Goal: Find specific page/section: Find specific page/section

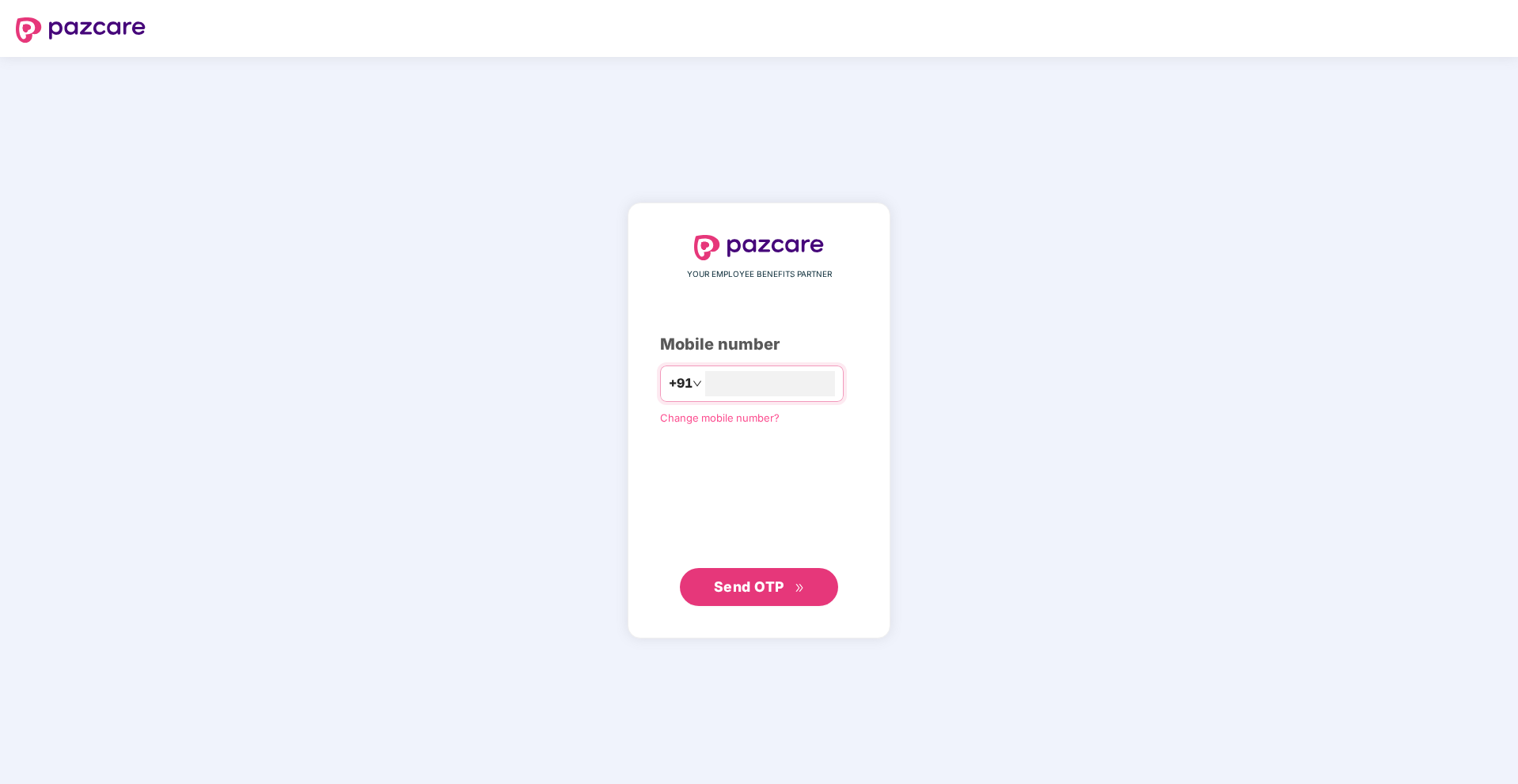
type input "**********"
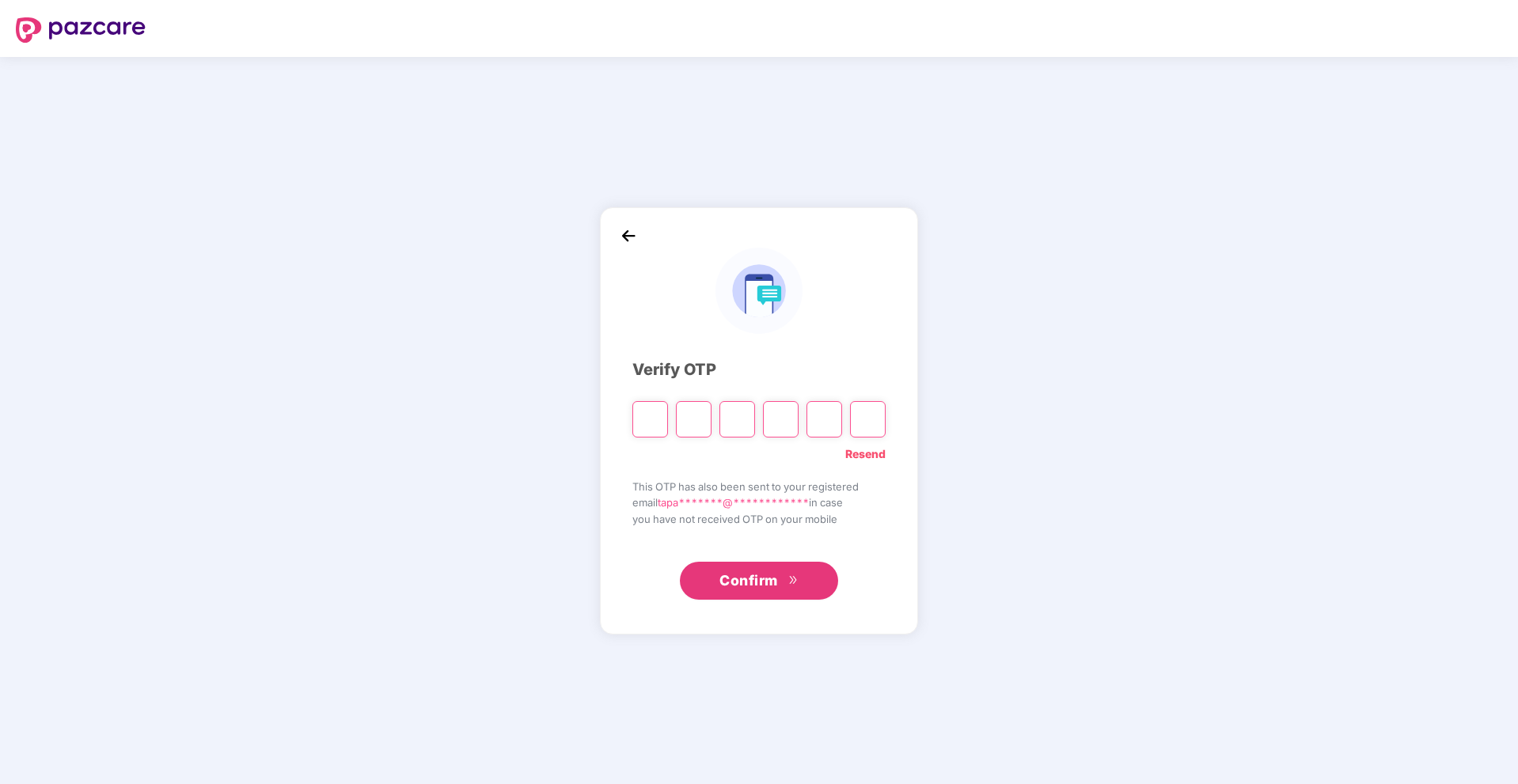
type input "*"
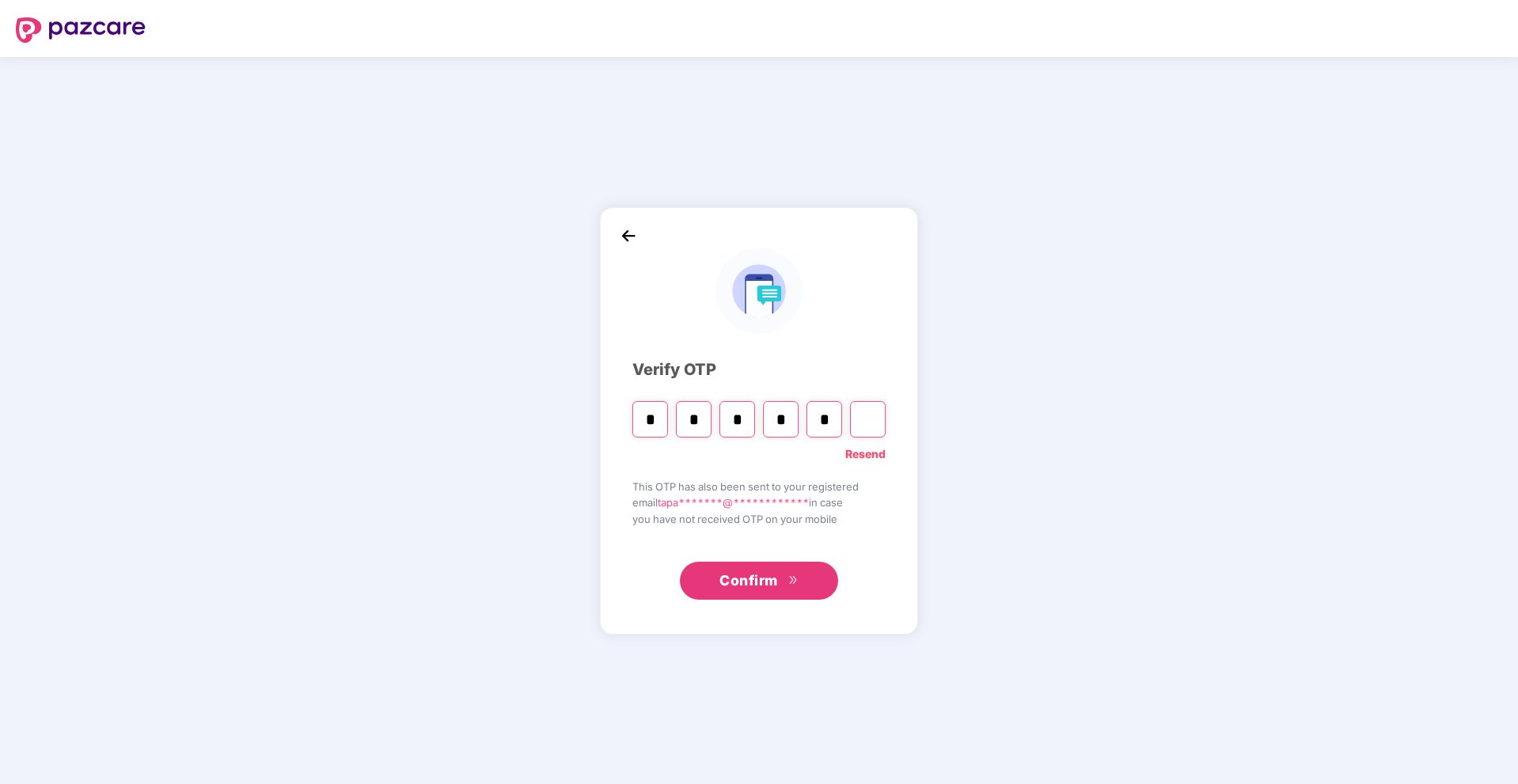
type input "*"
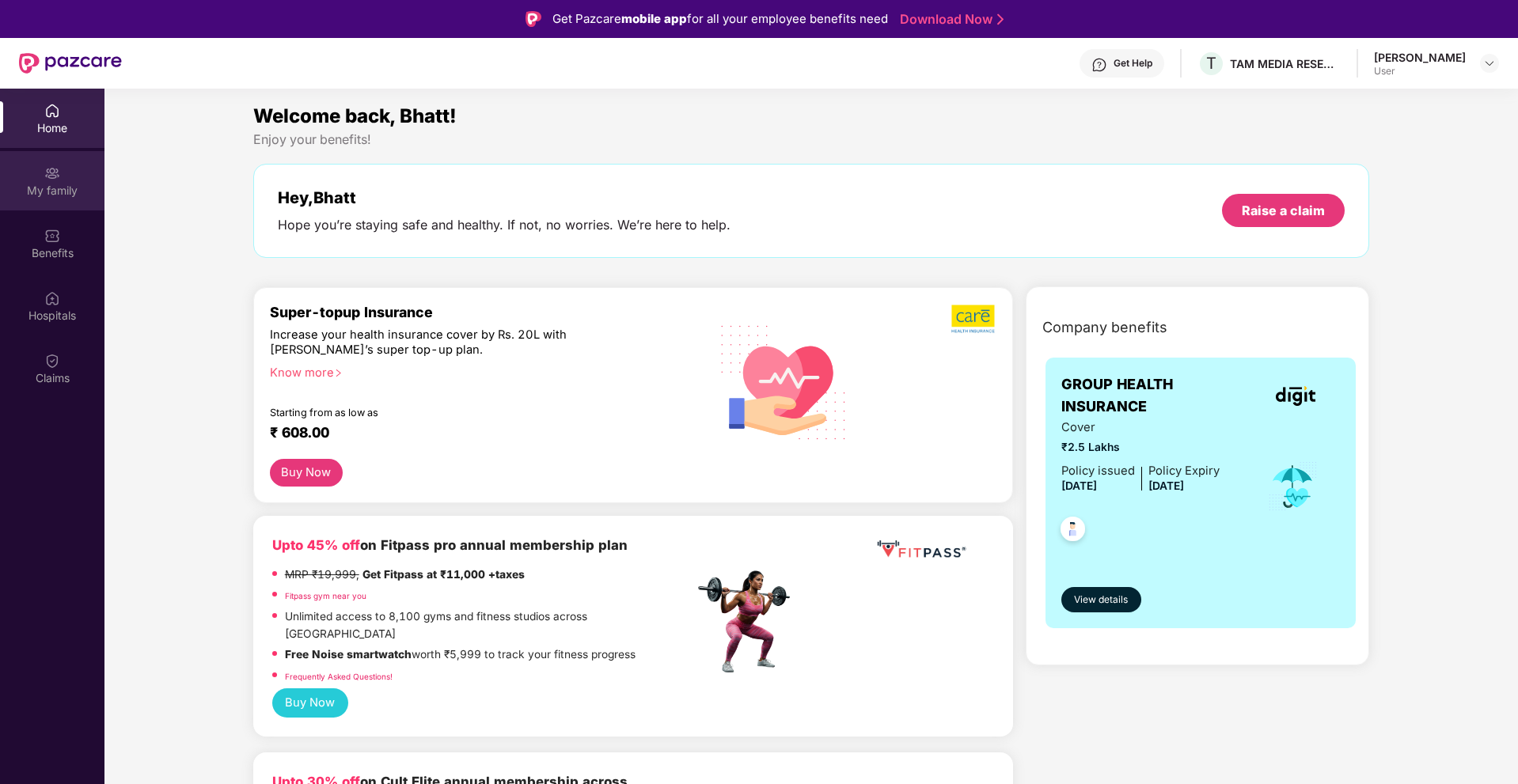
click at [38, 193] on div "My family" at bounding box center [52, 191] width 104 height 16
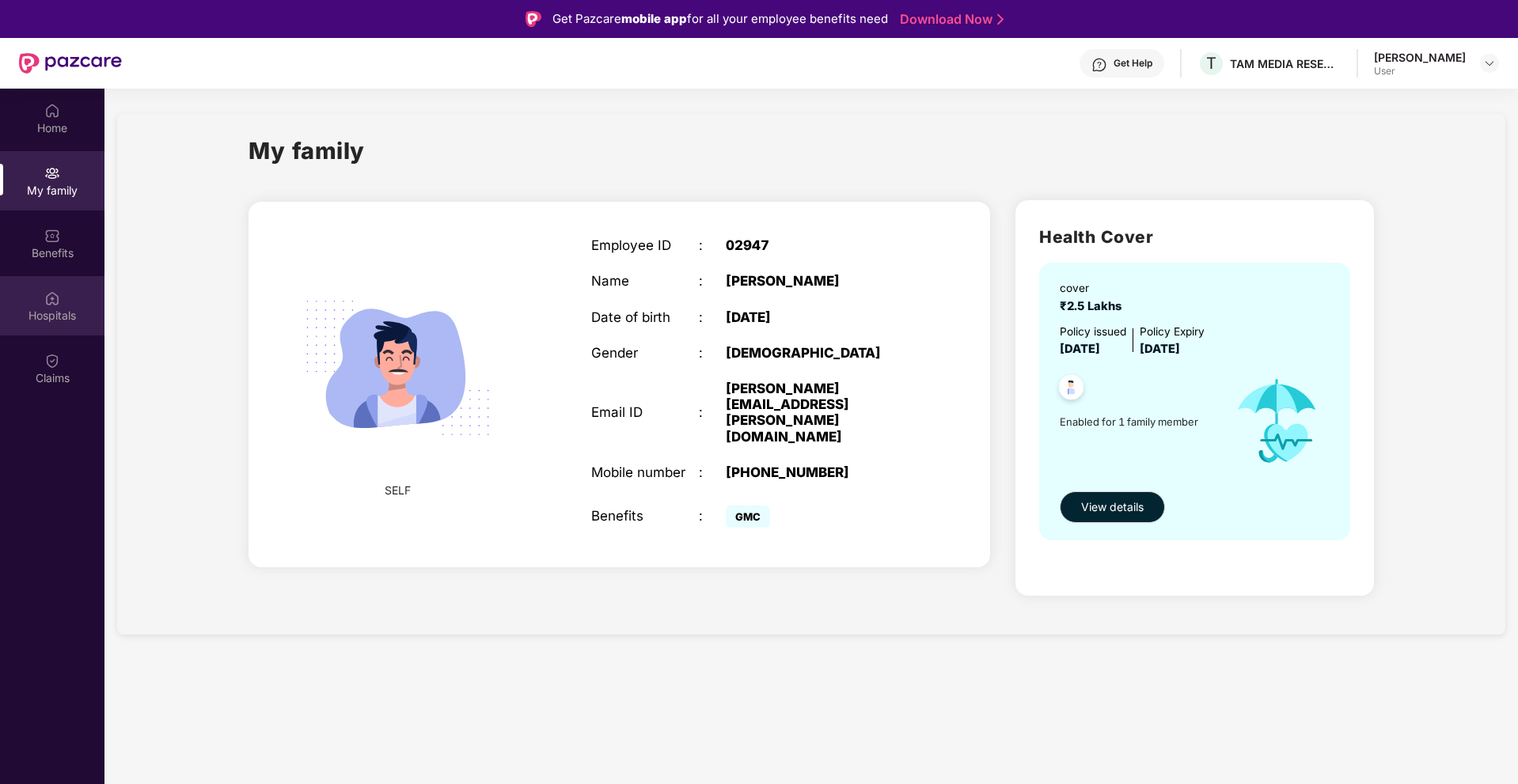
click at [36, 317] on div "Hospitals" at bounding box center [52, 316] width 104 height 16
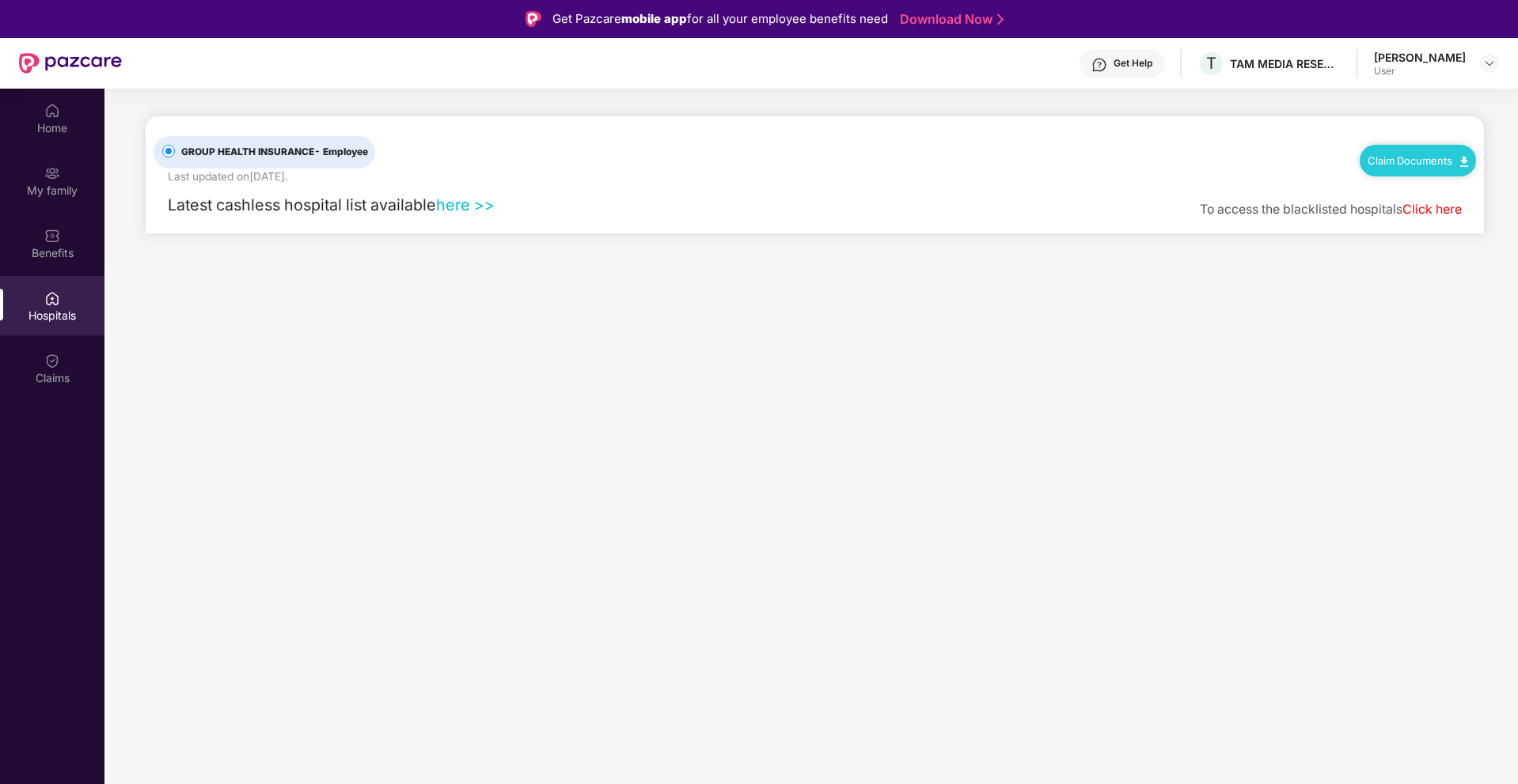
click at [470, 201] on link "here >>" at bounding box center [466, 205] width 59 height 19
click at [1441, 70] on div "User" at bounding box center [1420, 71] width 92 height 13
click at [1489, 67] on img at bounding box center [1489, 63] width 13 height 13
click at [1345, 104] on div "Logout" at bounding box center [1415, 101] width 206 height 31
